Goal: Task Accomplishment & Management: Use online tool/utility

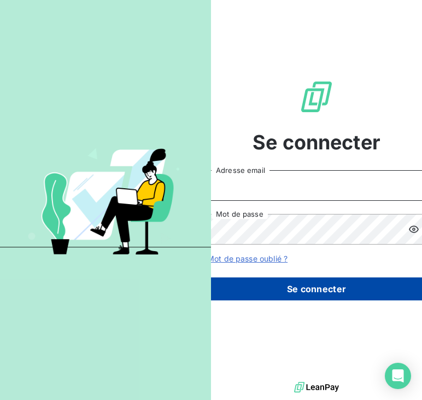
type input "[EMAIL_ADDRESS][DOMAIN_NAME]"
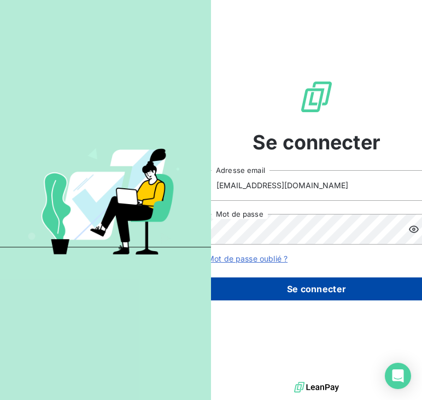
click at [276, 278] on button "Se connecter" at bounding box center [316, 288] width 219 height 23
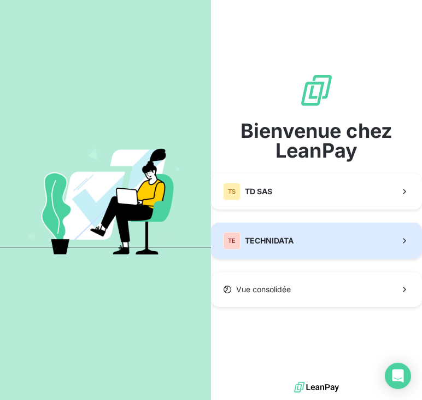
click at [286, 252] on button "TE TECHNIDATA" at bounding box center [316, 240] width 211 height 36
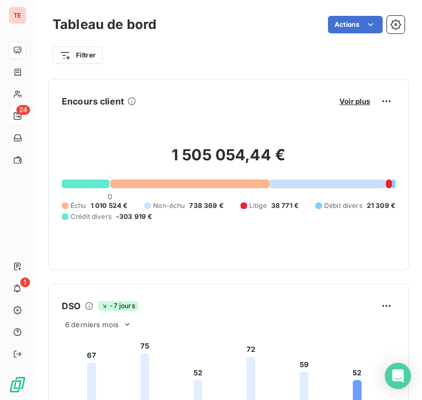
click at [13, 112] on div "24" at bounding box center [17, 115] width 17 height 17
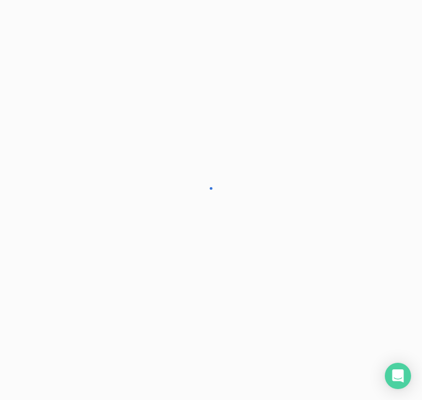
click at [17, 114] on div at bounding box center [211, 200] width 422 height 400
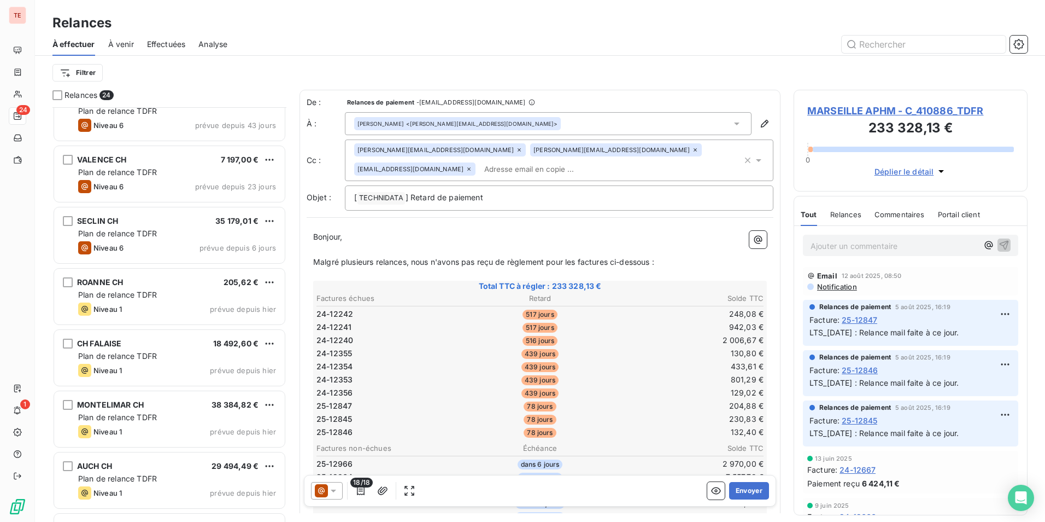
scroll to position [1056, 0]
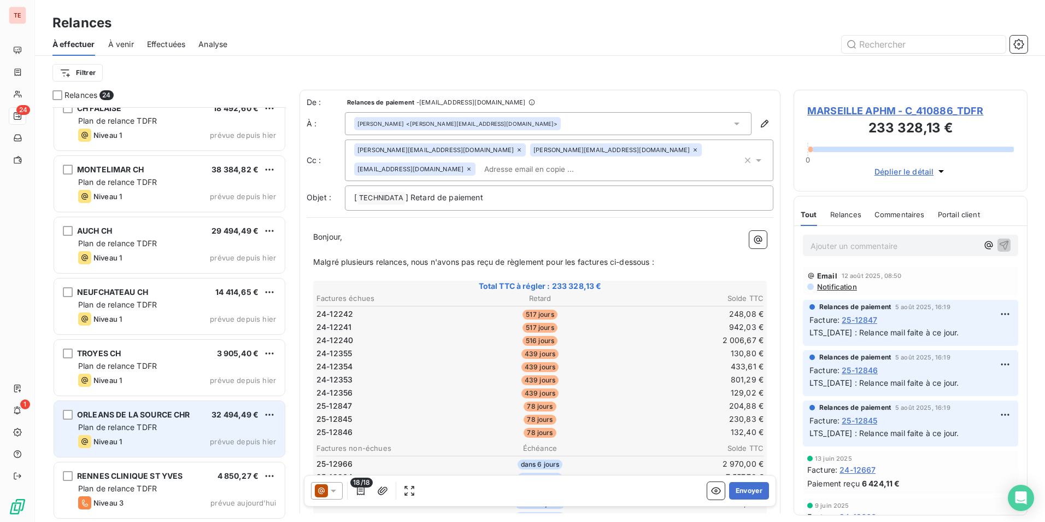
click at [196, 399] on div "Plan de relance TDFR" at bounding box center [177, 426] width 198 height 11
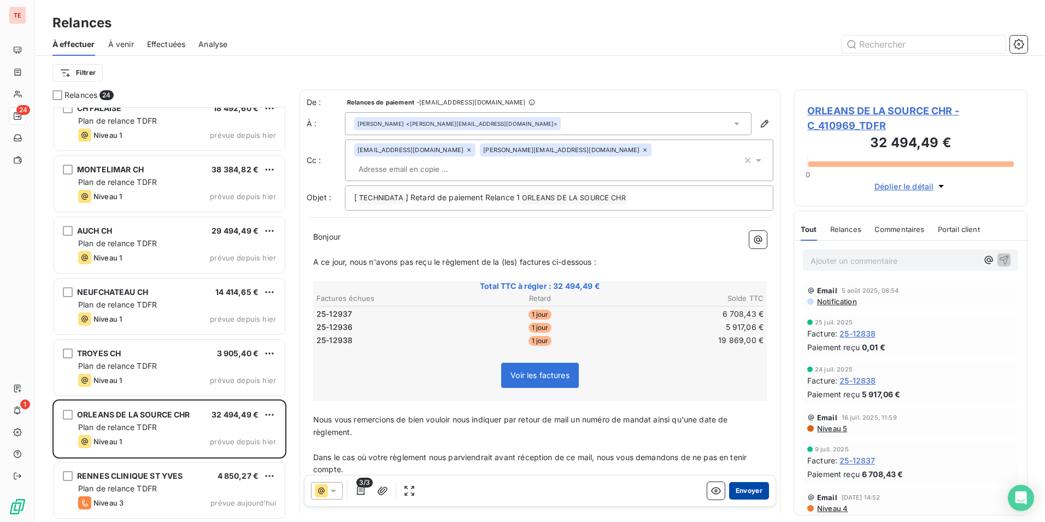
click at [421, 399] on button "Envoyer" at bounding box center [749, 490] width 40 height 17
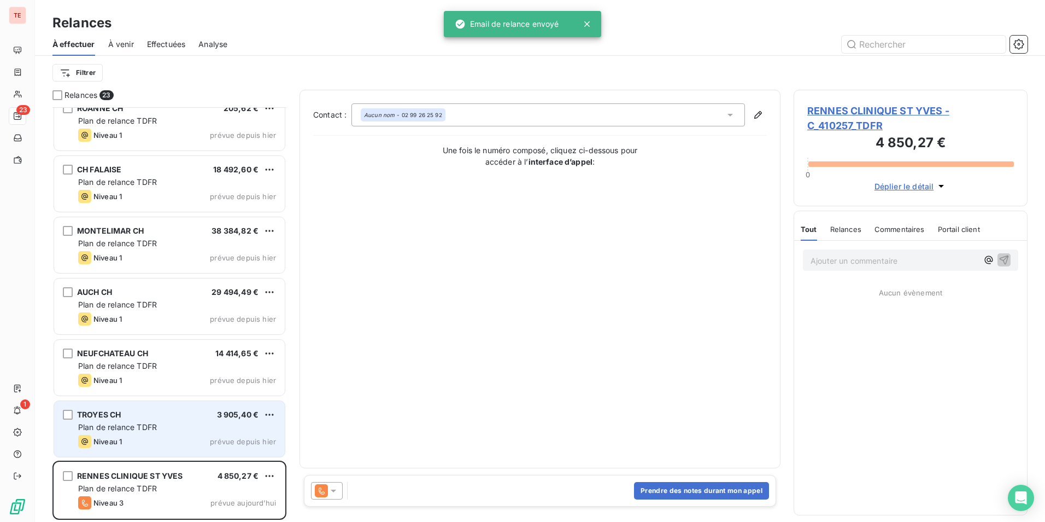
scroll to position [994, 0]
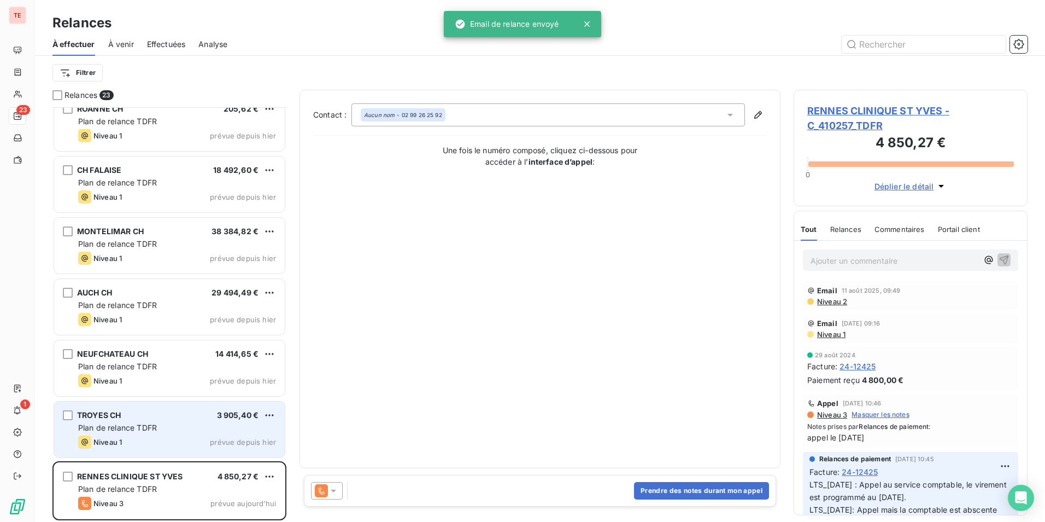
click at [197, 399] on div "TROYES CH 3 905,40 €" at bounding box center [177, 415] width 198 height 10
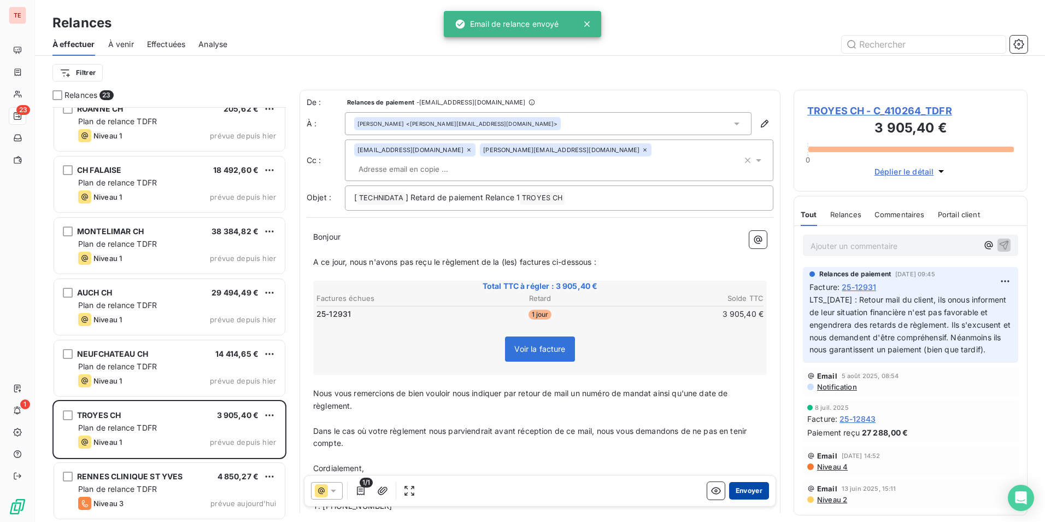
click at [421, 399] on button "Envoyer" at bounding box center [749, 490] width 40 height 17
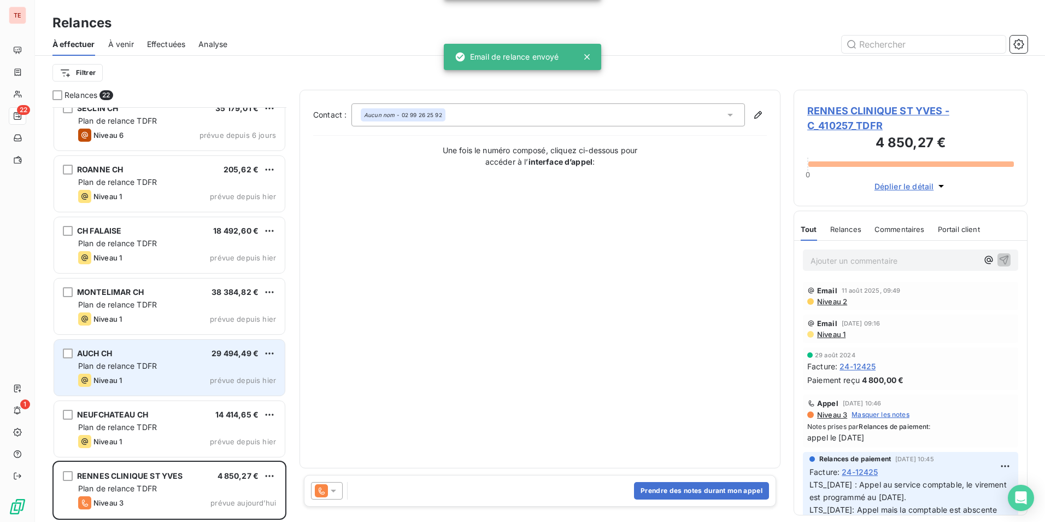
scroll to position [933, 0]
click at [143, 374] on div "Niveau 1 prévue depuis hier" at bounding box center [177, 380] width 198 height 13
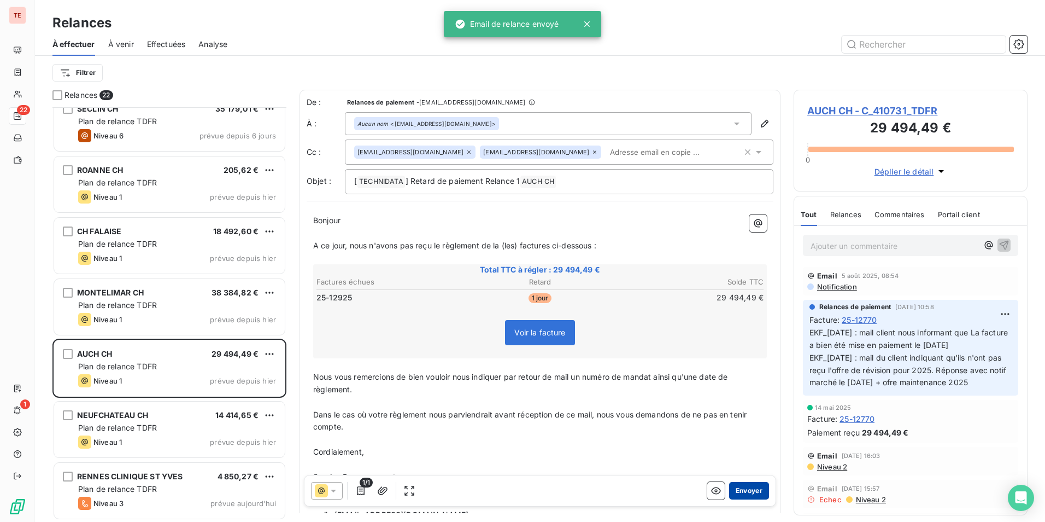
click at [421, 399] on button "Envoyer" at bounding box center [749, 490] width 40 height 17
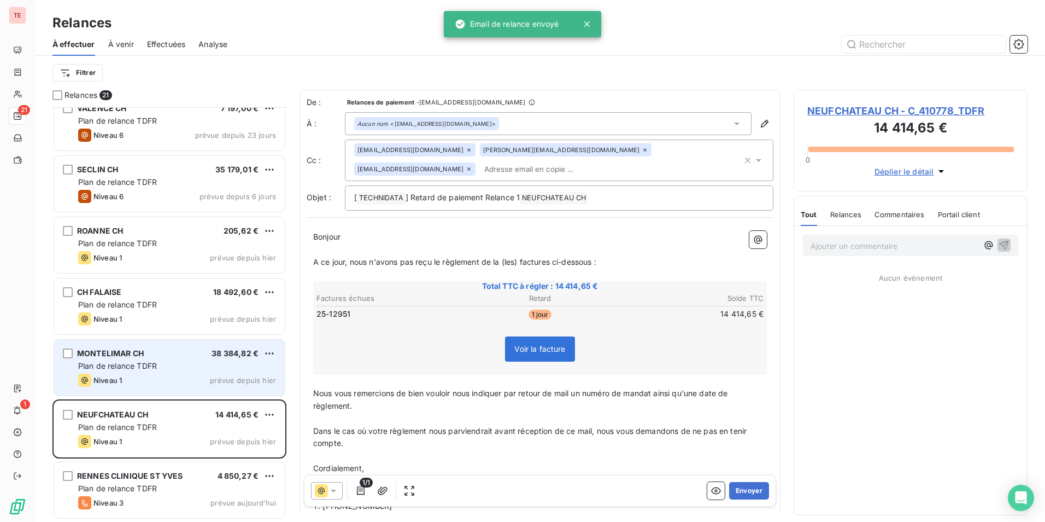
scroll to position [871, 0]
click at [175, 380] on div "Niveau 1 prévue depuis hier" at bounding box center [177, 380] width 198 height 13
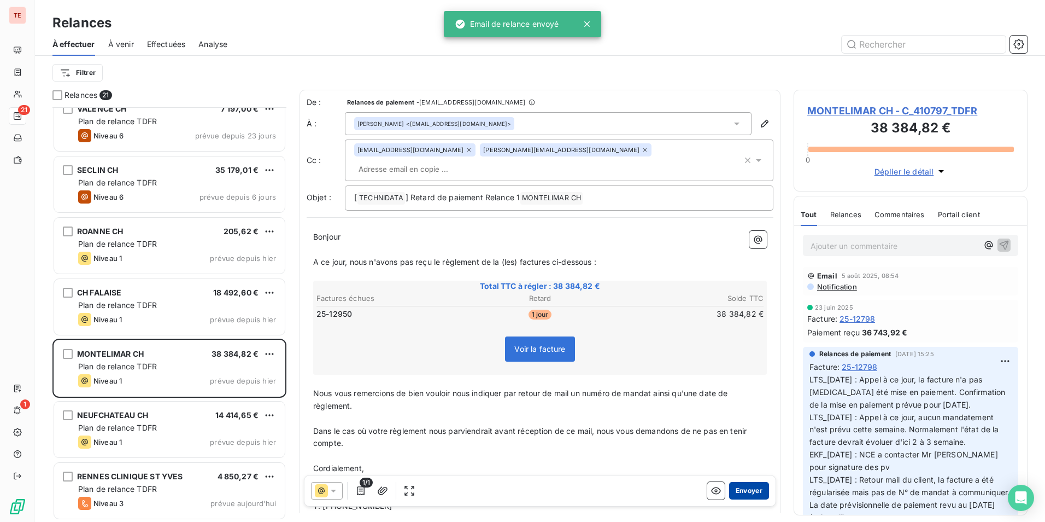
click at [421, 399] on button "Envoyer" at bounding box center [749, 490] width 40 height 17
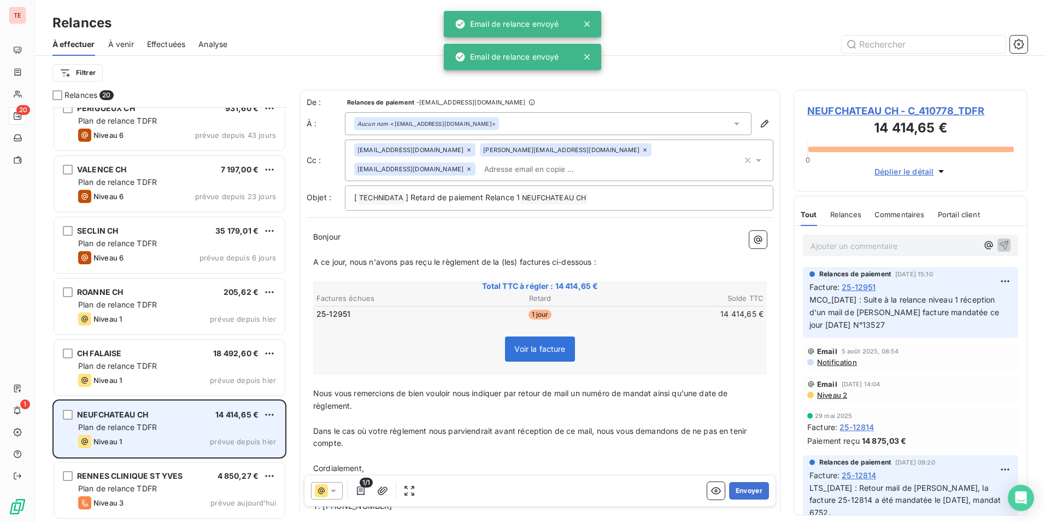
scroll to position [810, 0]
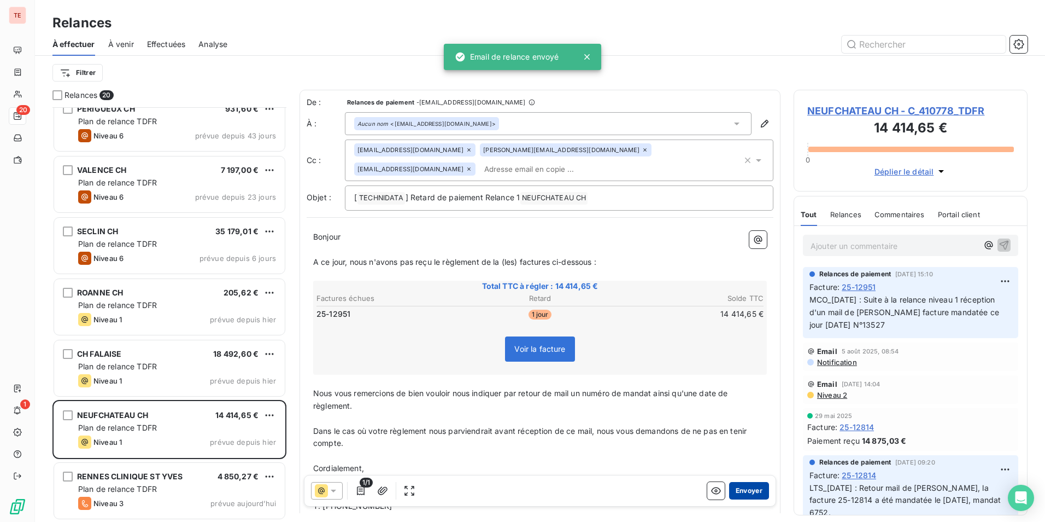
click at [421, 399] on button "Envoyer" at bounding box center [749, 490] width 40 height 17
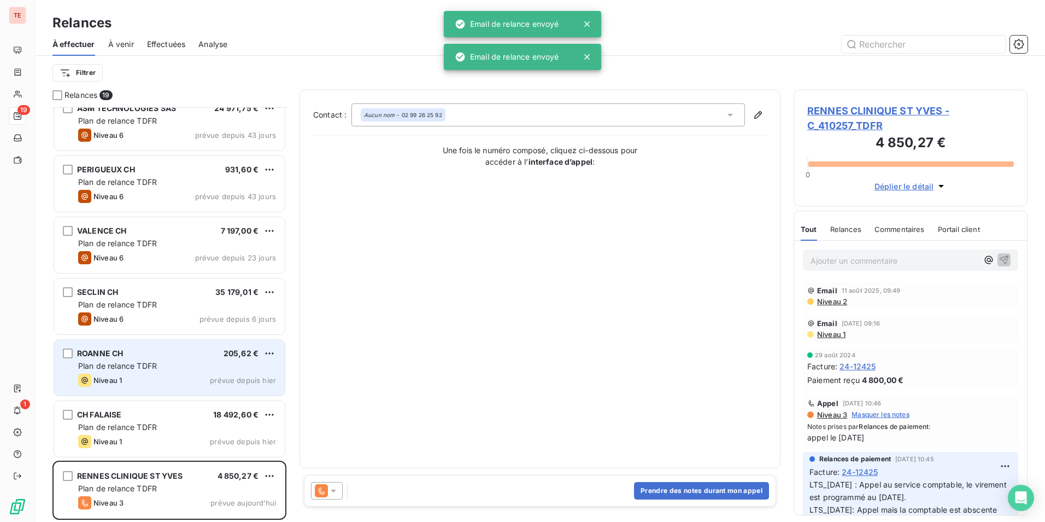
scroll to position [749, 0]
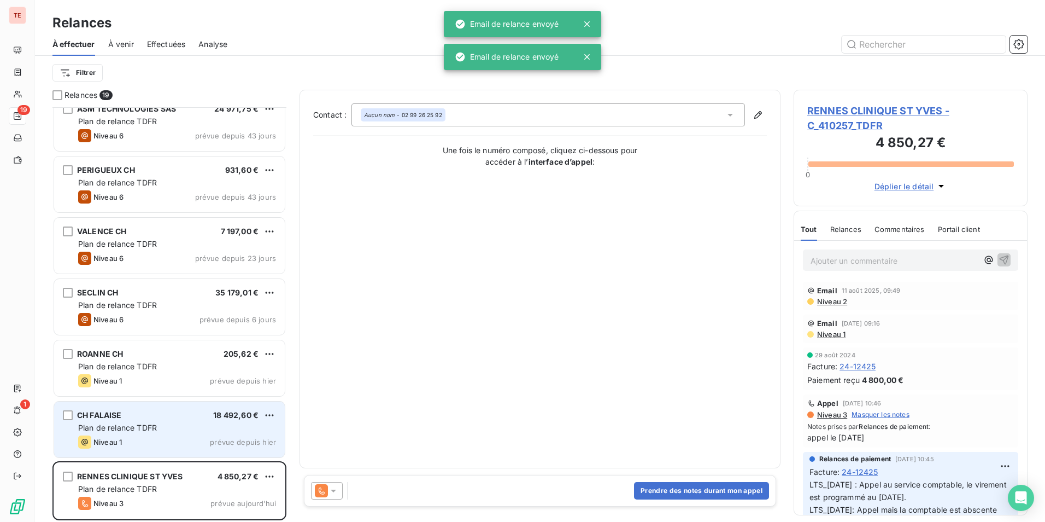
click at [166, 399] on div "CH FALAISE 18 492,60 € Plan de relance TDFR Niveau 1 prévue depuis [DATE]" at bounding box center [169, 429] width 231 height 56
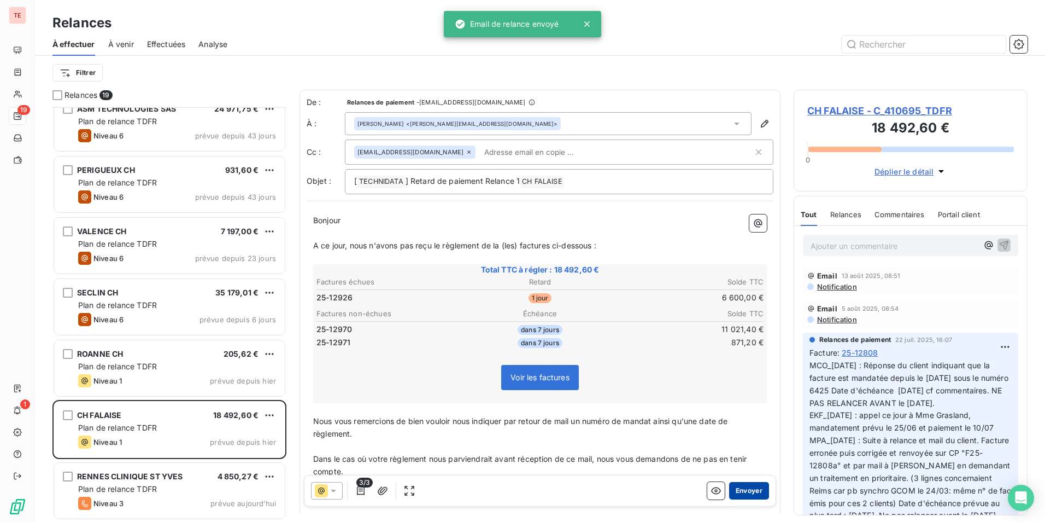
click at [421, 399] on button "Envoyer" at bounding box center [749, 490] width 40 height 17
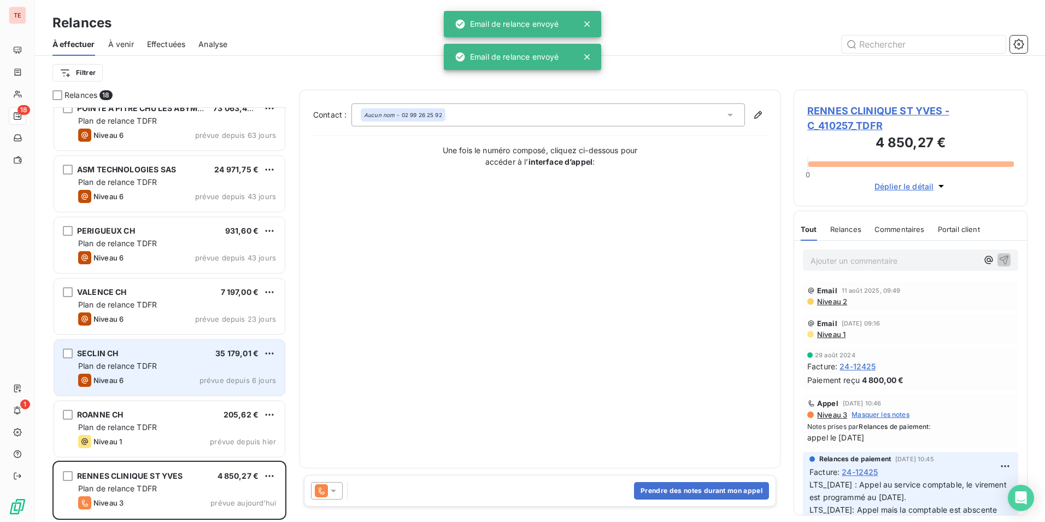
scroll to position [688, 0]
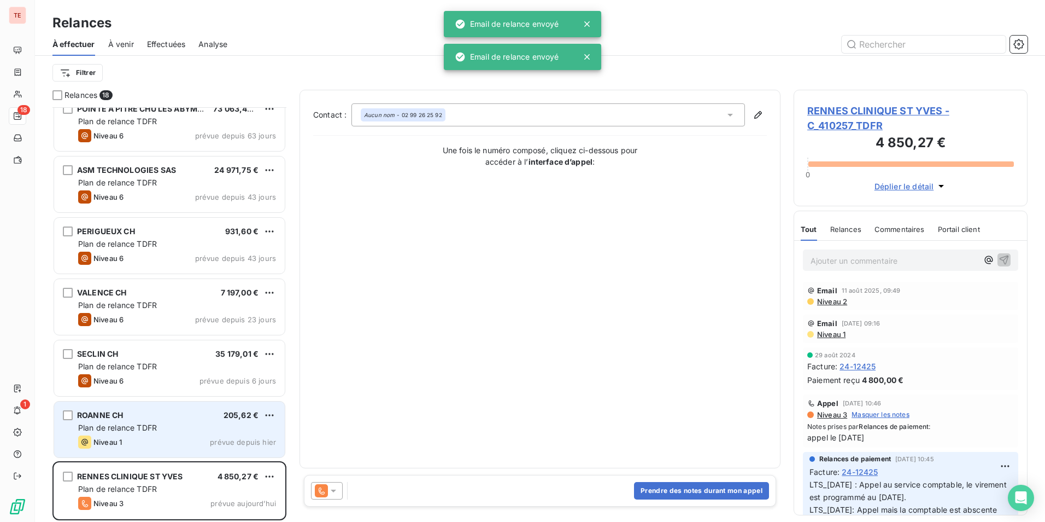
drag, startPoint x: 171, startPoint y: 370, endPoint x: 135, endPoint y: 418, distance: 59.8
click at [171, 370] on div "Plan de relance TDFR" at bounding box center [177, 366] width 198 height 11
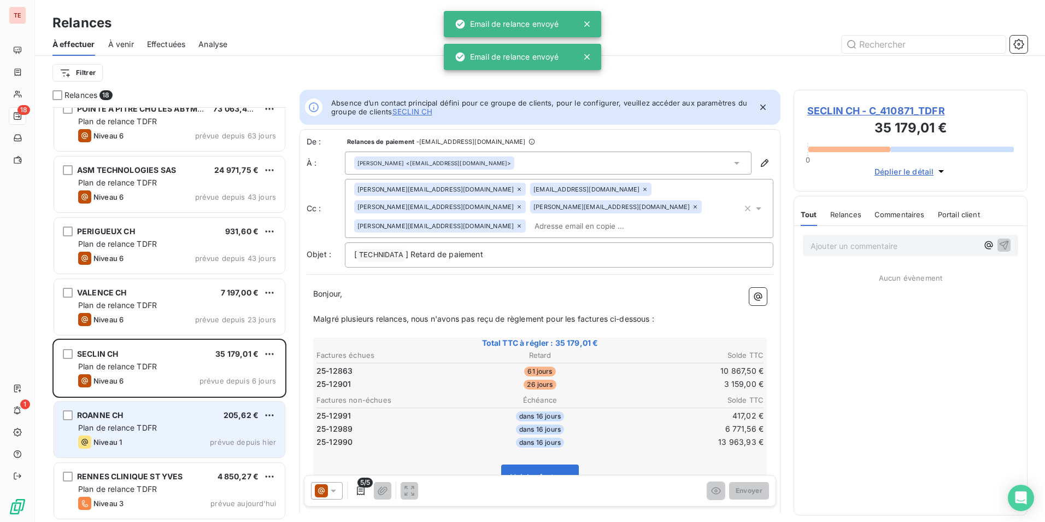
drag, startPoint x: 138, startPoint y: 418, endPoint x: 163, endPoint y: 414, distance: 26.1
click at [138, 399] on div "ROANNE CH 205,62 €" at bounding box center [177, 415] width 198 height 10
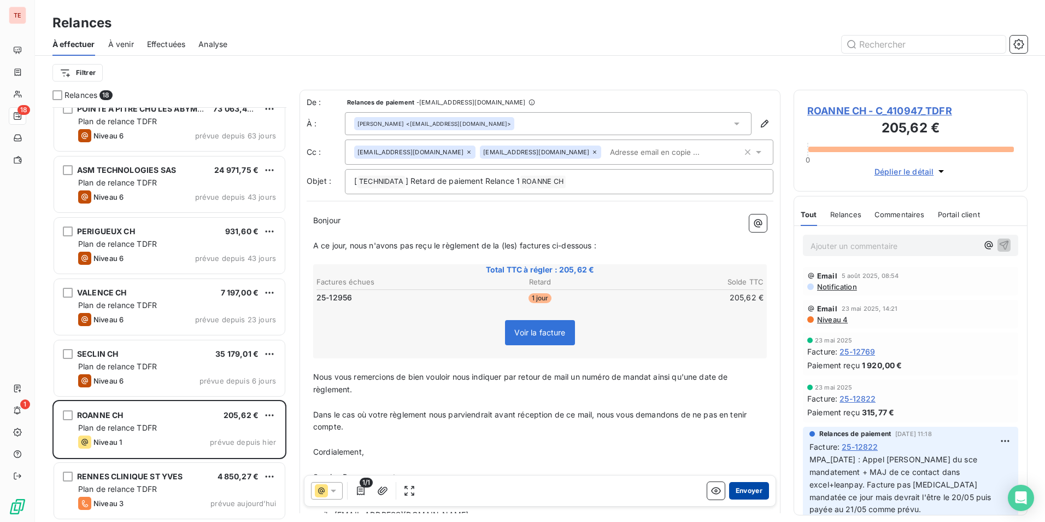
click at [421, 399] on button "Envoyer" at bounding box center [749, 490] width 40 height 17
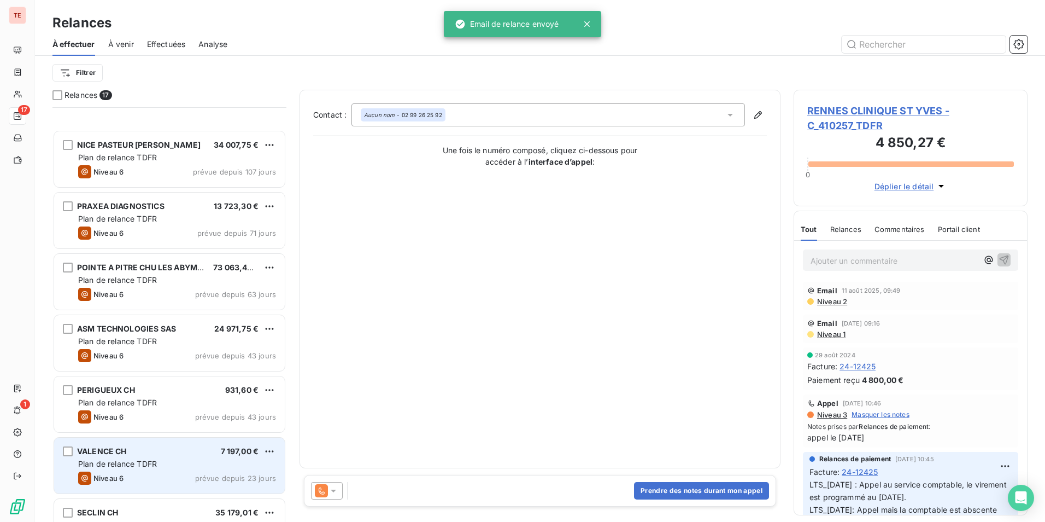
scroll to position [627, 0]
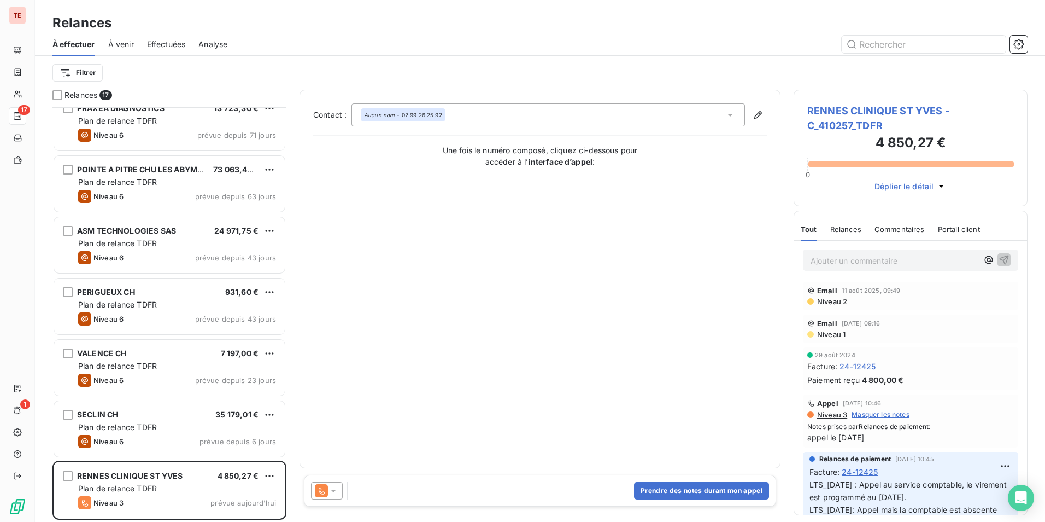
click at [421, 121] on div "Aucun nom - 02 99 26 25 92" at bounding box center [548, 114] width 394 height 23
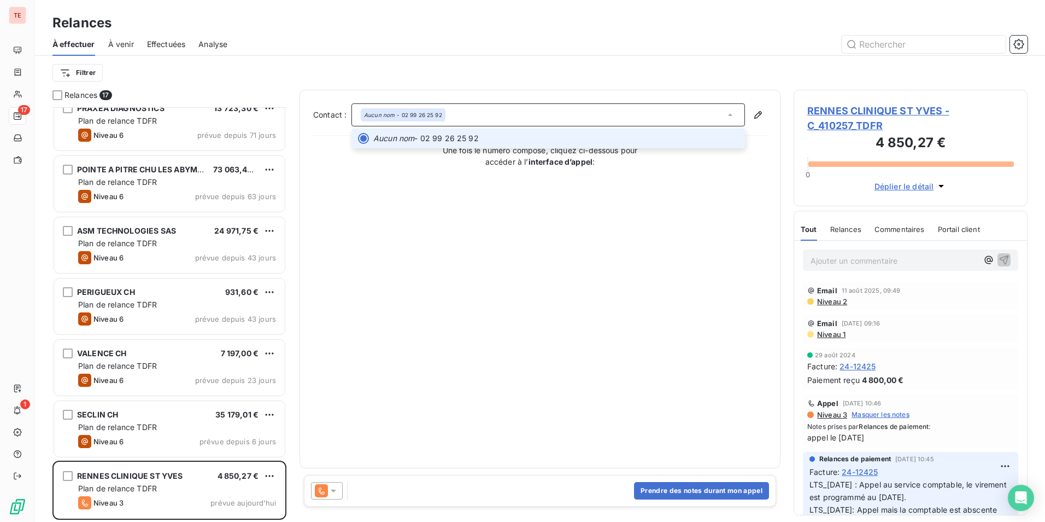
click at [421, 121] on div "Aucun nom - 02 99 26 25 92" at bounding box center [548, 114] width 394 height 23
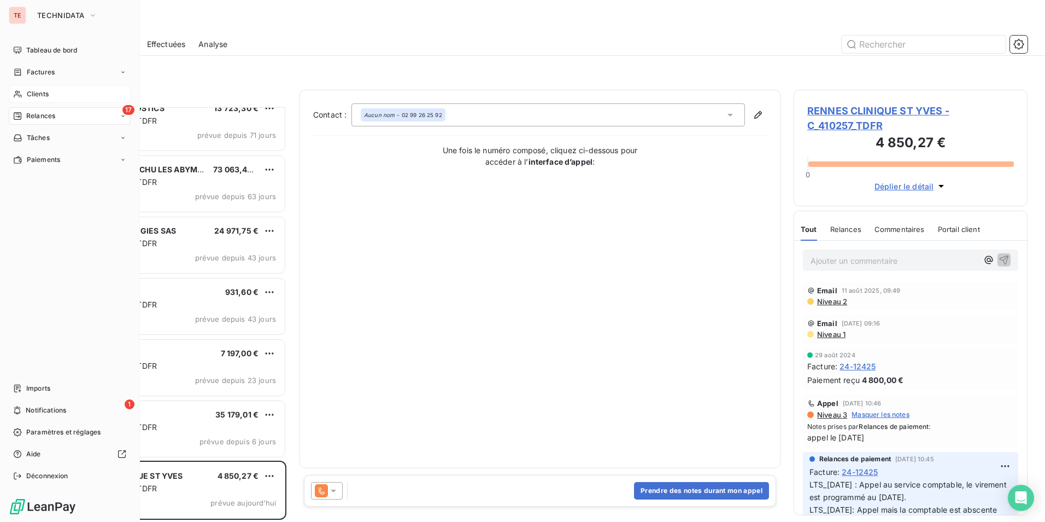
click at [19, 95] on icon at bounding box center [18, 94] width 8 height 7
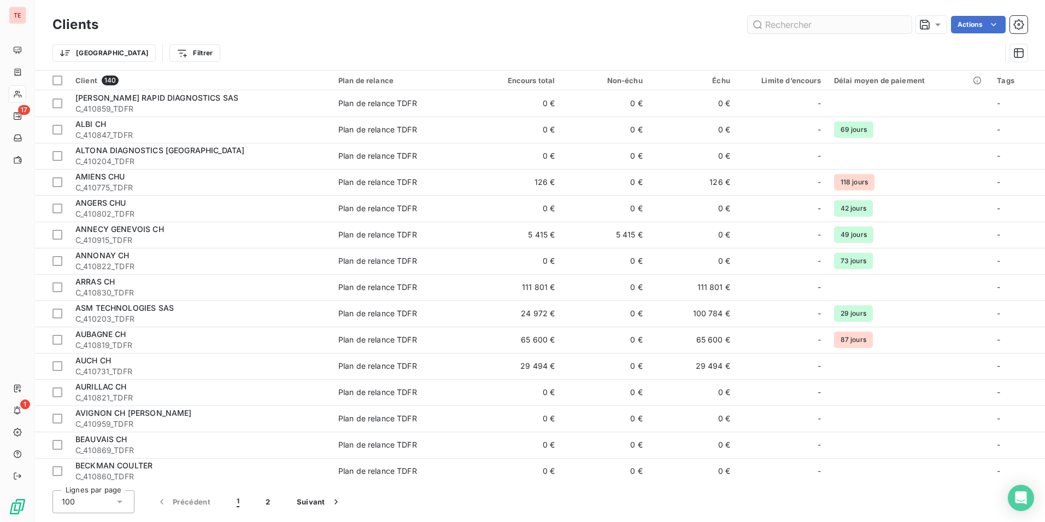
click at [421, 24] on input "text" at bounding box center [830, 24] width 164 height 17
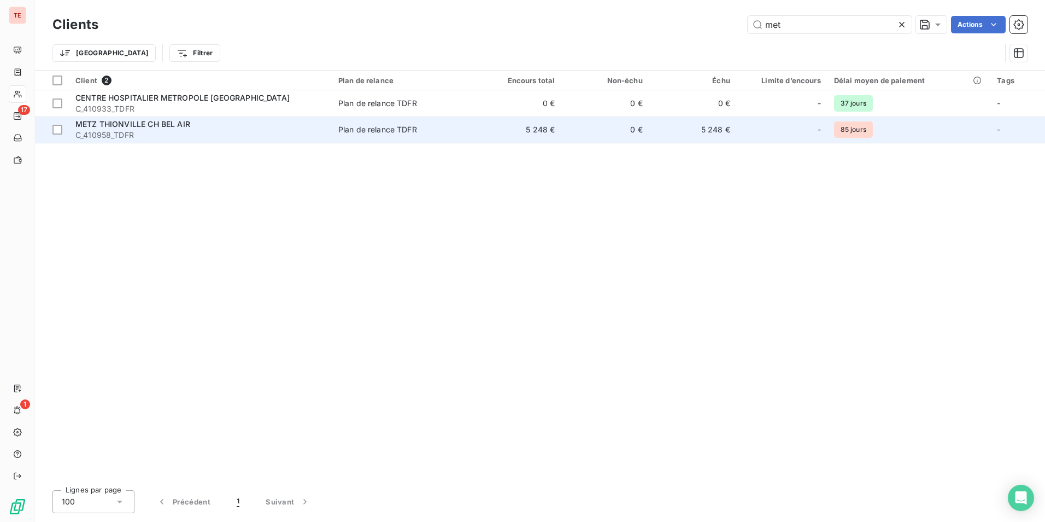
type input "met"
click at [197, 128] on div "METZ THIONVILLE CH BEL AIR" at bounding box center [200, 124] width 250 height 11
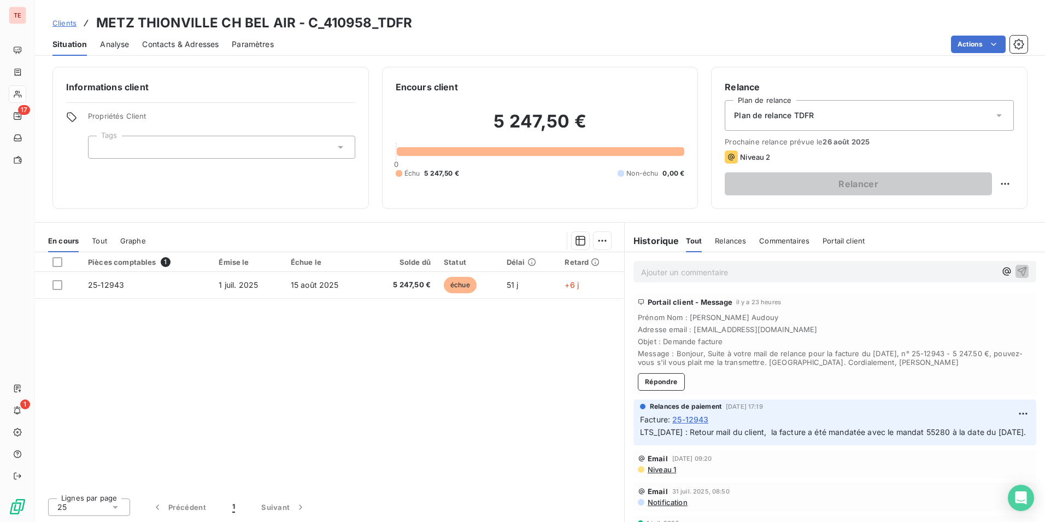
click at [203, 44] on span "Contacts & Adresses" at bounding box center [180, 44] width 77 height 11
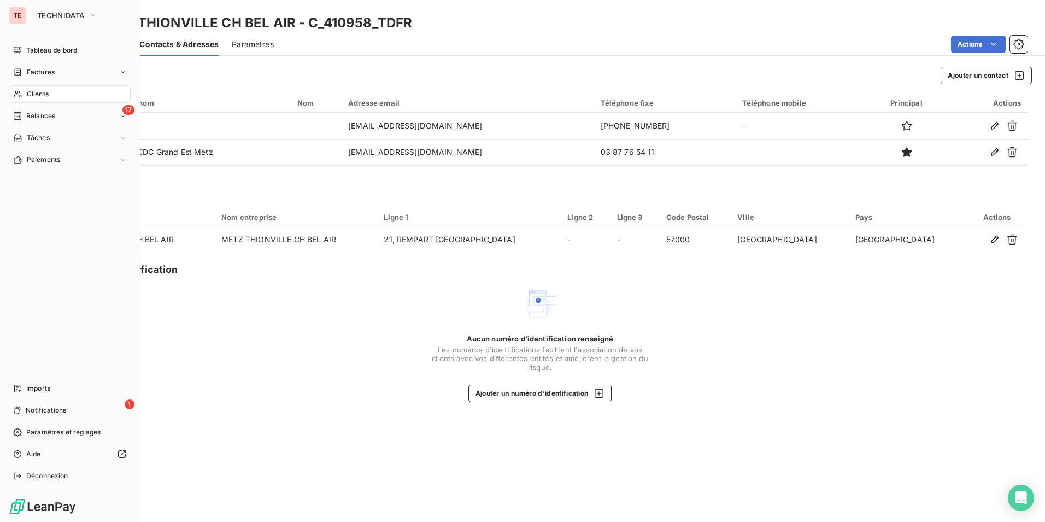
click at [32, 92] on span "Clients" at bounding box center [38, 94] width 22 height 10
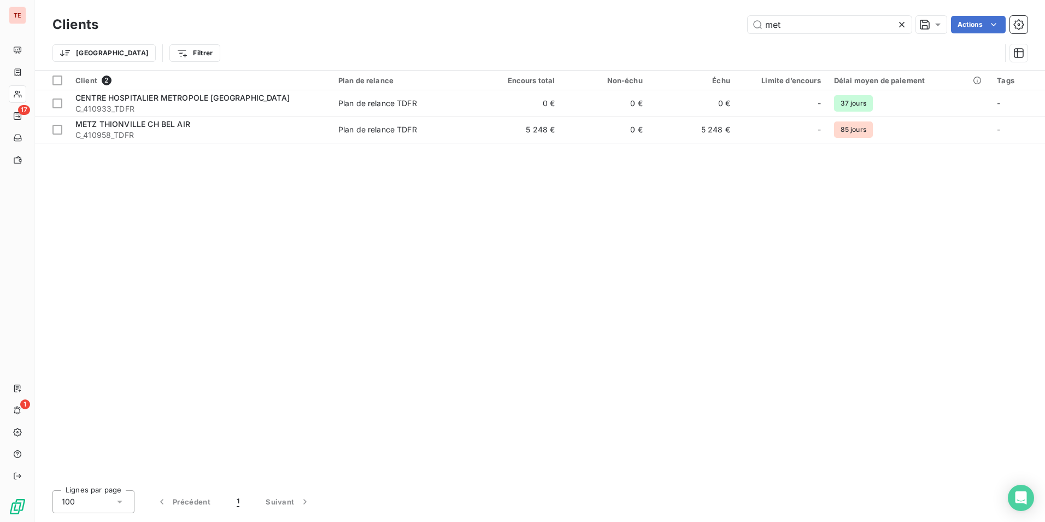
drag, startPoint x: 735, startPoint y: 20, endPoint x: 562, endPoint y: 60, distance: 177.4
click at [421, 52] on div "Clients met Actions Trier Filtrer" at bounding box center [539, 41] width 975 height 57
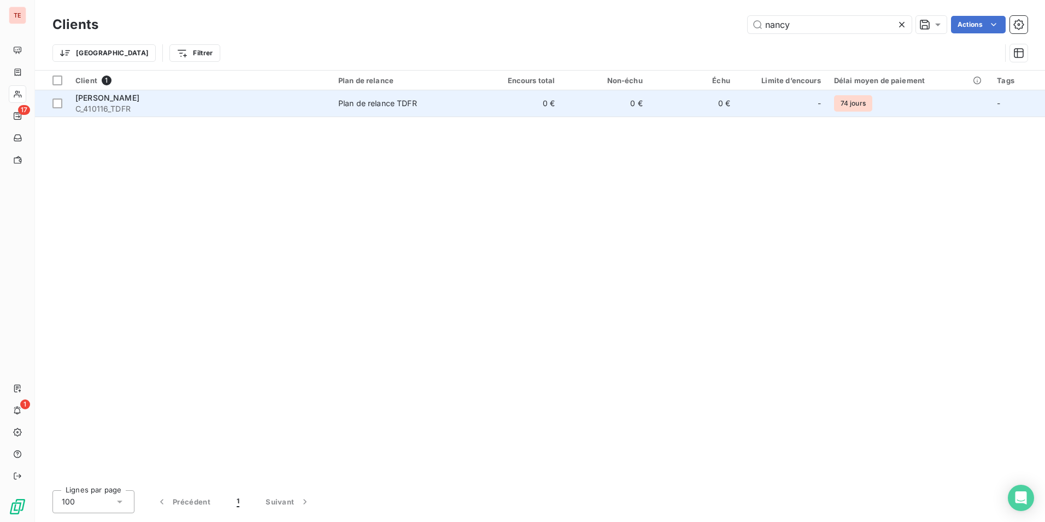
type input "nancy"
click at [364, 113] on td "Plan de relance TDFR" at bounding box center [403, 103] width 142 height 26
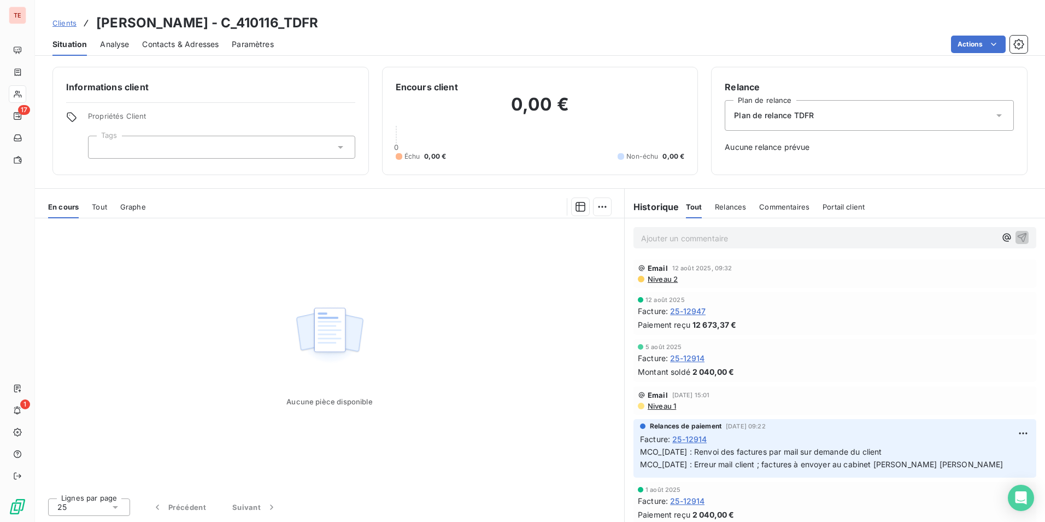
click at [176, 48] on span "Contacts & Adresses" at bounding box center [180, 44] width 77 height 11
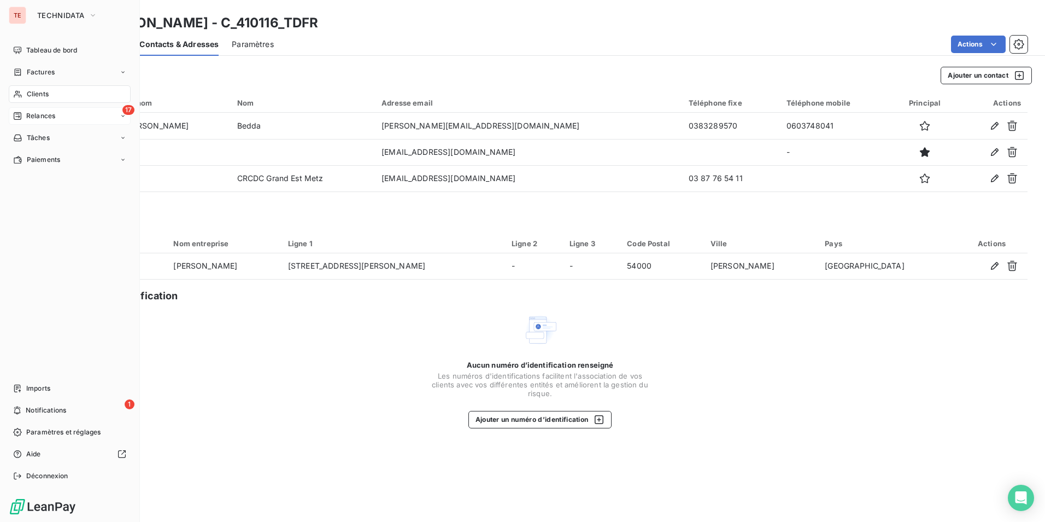
click at [49, 122] on div "17 Relances" at bounding box center [70, 115] width 122 height 17
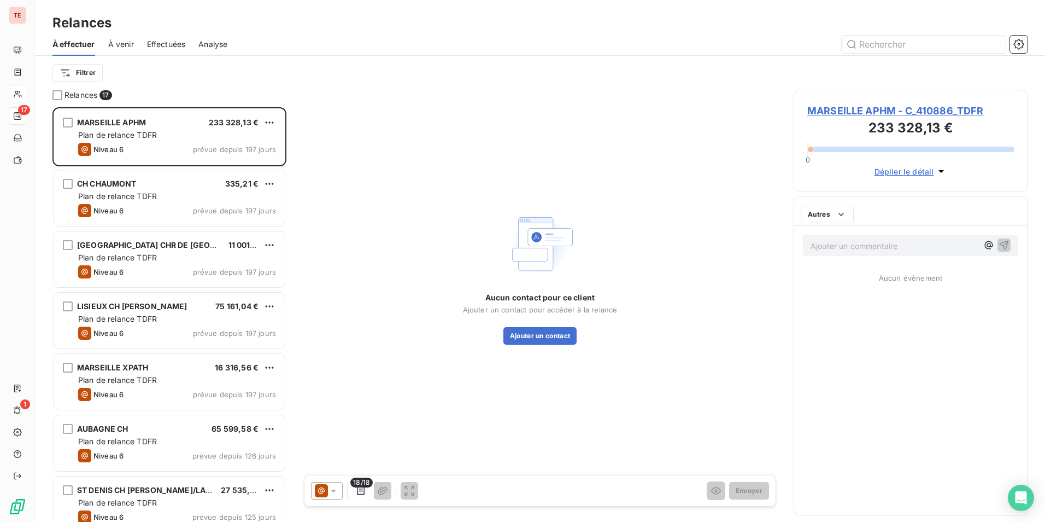
scroll to position [406, 226]
